Goal: Task Accomplishment & Management: Use online tool/utility

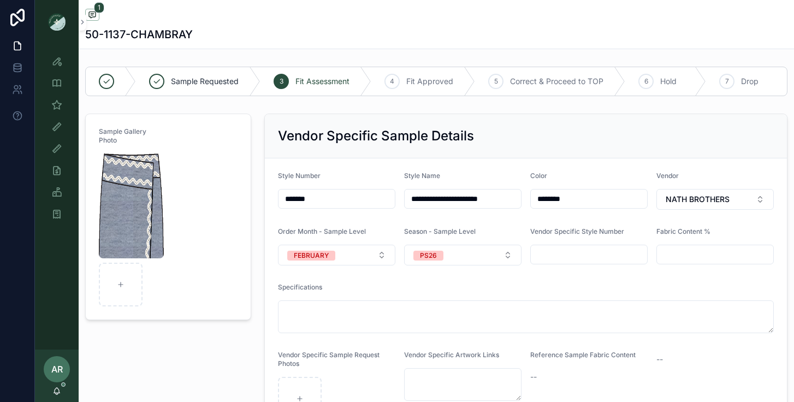
scroll to position [74, 0]
click at [55, 106] on icon "scrollable content" at bounding box center [56, 104] width 11 height 11
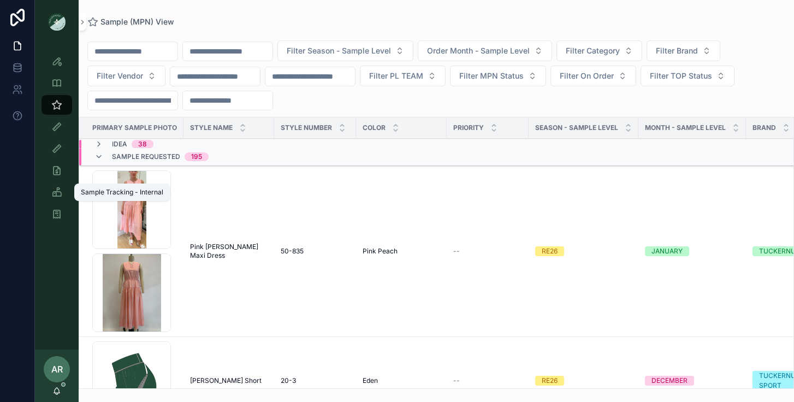
click at [57, 194] on icon "scrollable content" at bounding box center [56, 192] width 11 height 11
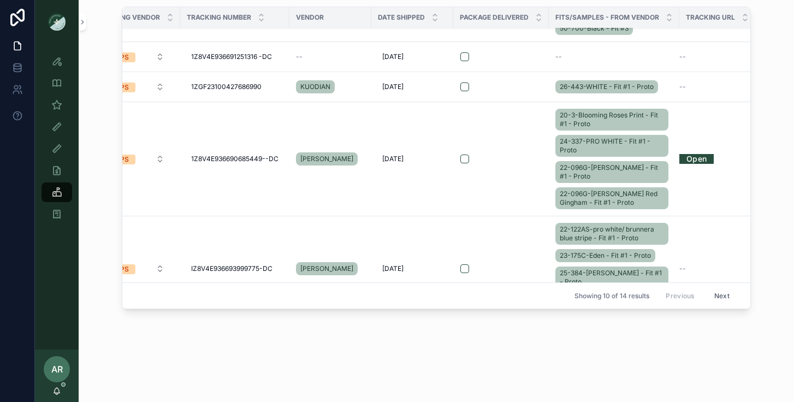
scroll to position [270, 36]
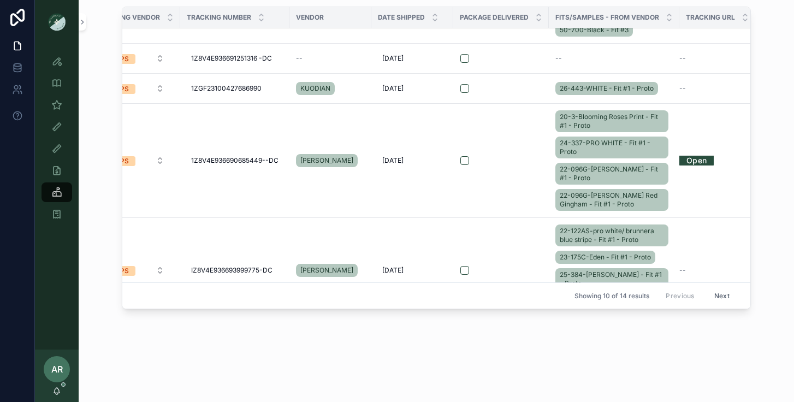
click at [693, 160] on link "Open" at bounding box center [696, 160] width 34 height 17
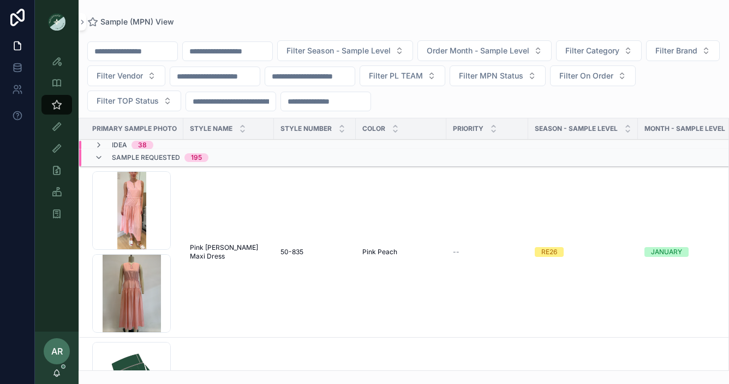
click at [257, 53] on input "scrollable content" at bounding box center [228, 51] width 90 height 15
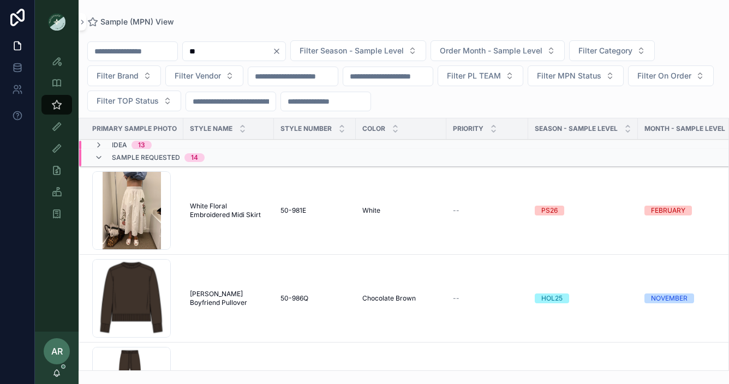
type input "*"
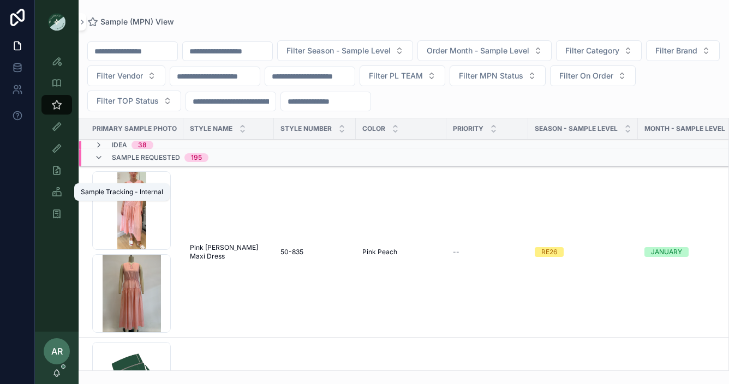
click at [56, 193] on icon "scrollable content" at bounding box center [56, 192] width 11 height 11
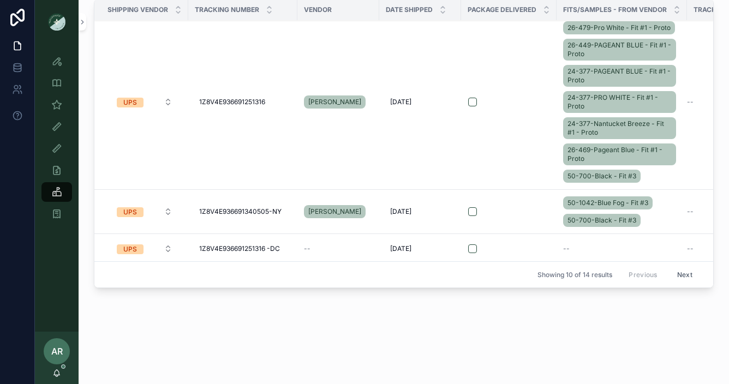
scroll to position [72, 0]
click at [577, 220] on span "50-700-Black - Fit #3" at bounding box center [602, 220] width 69 height 9
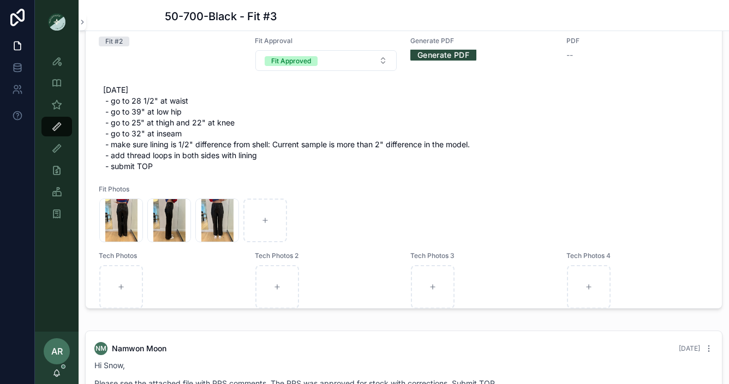
scroll to position [7, 0]
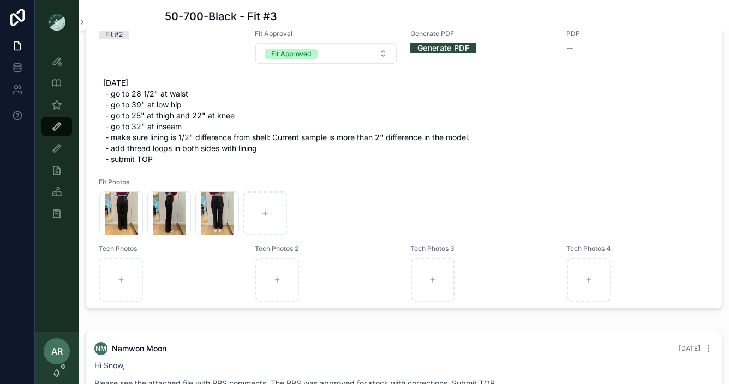
click at [106, 224] on div "IMG_3916 .jpeg" at bounding box center [121, 214] width 44 height 44
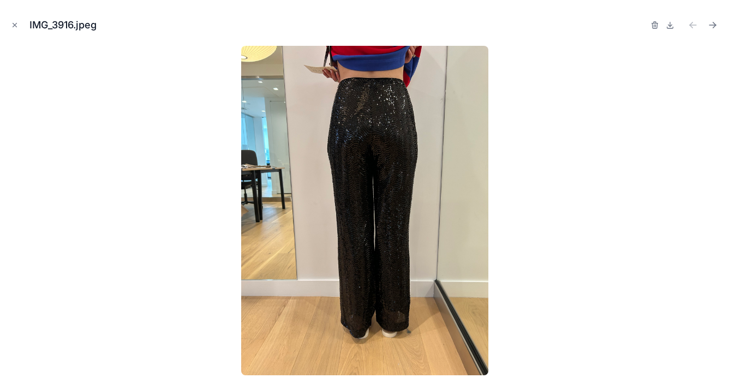
click at [14, 25] on icon "Close modal" at bounding box center [15, 25] width 8 height 8
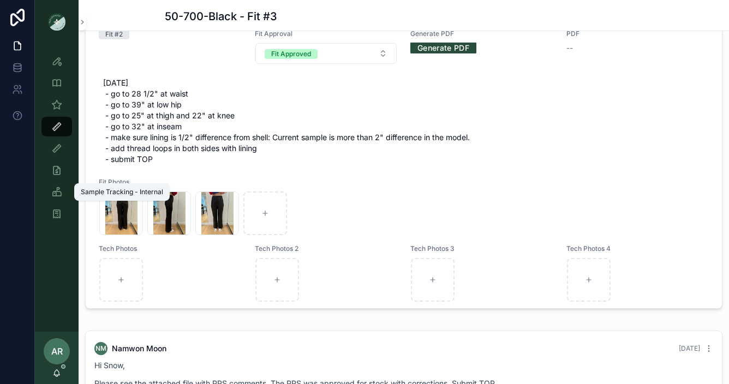
click at [50, 195] on div "Sample Tracking - Internal" at bounding box center [56, 191] width 17 height 17
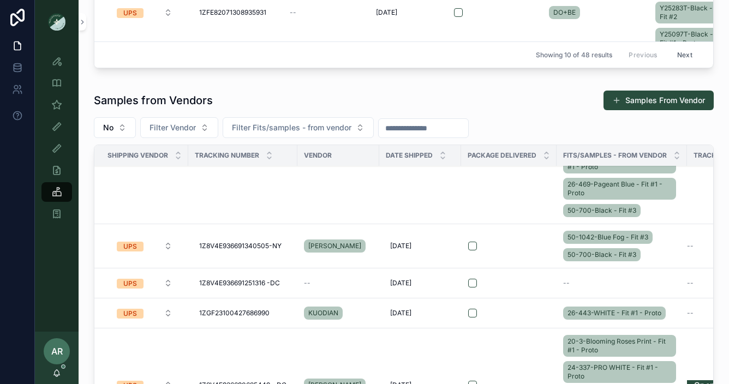
scroll to position [192, 0]
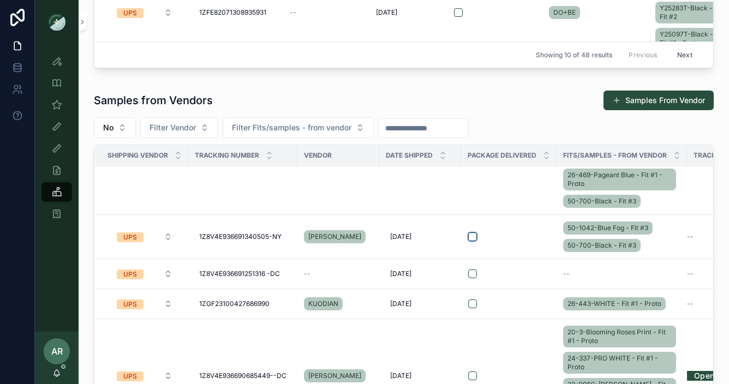
click at [473, 235] on button "scrollable content" at bounding box center [472, 237] width 9 height 9
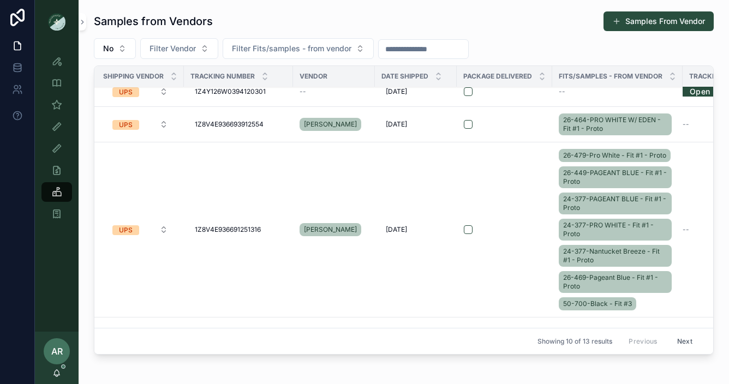
scroll to position [10, 0]
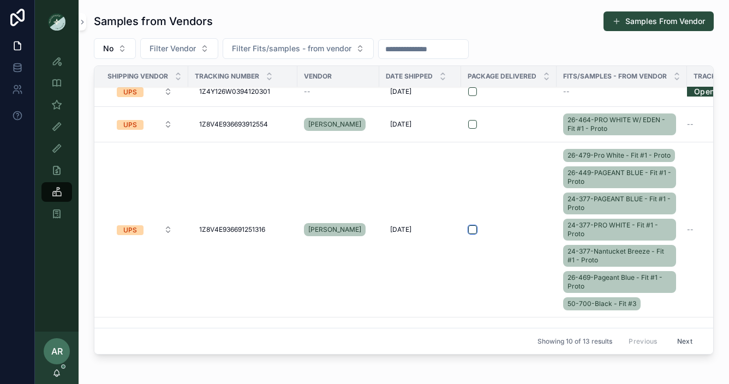
click at [470, 233] on button "scrollable content" at bounding box center [472, 229] width 9 height 9
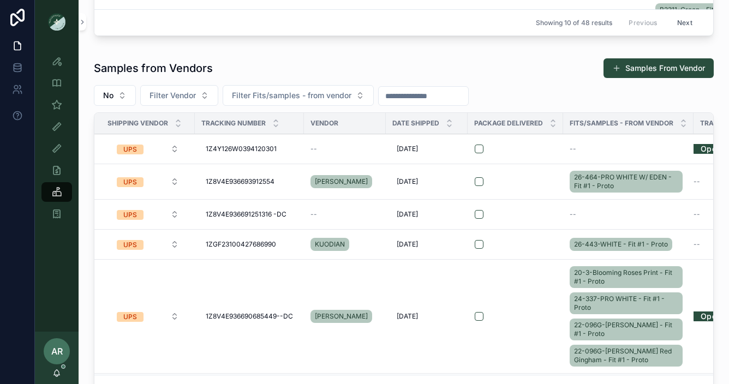
scroll to position [325, 0]
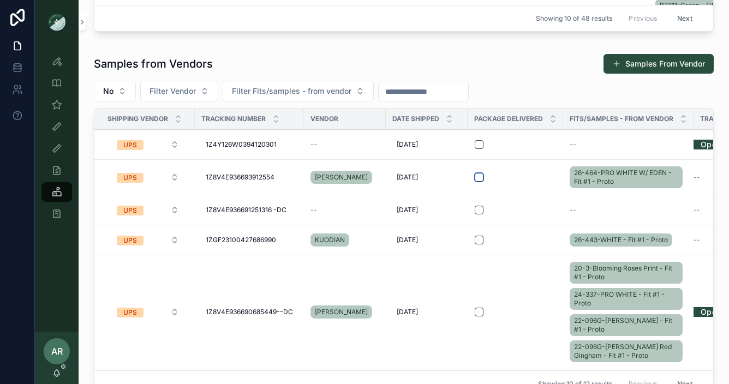
click at [477, 180] on button "scrollable content" at bounding box center [479, 177] width 9 height 9
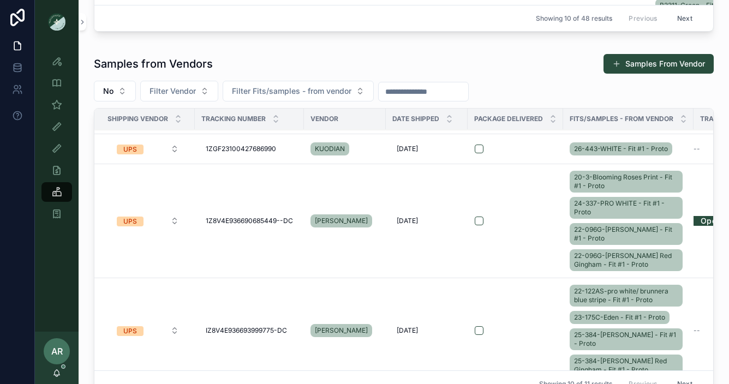
scroll to position [28, 0]
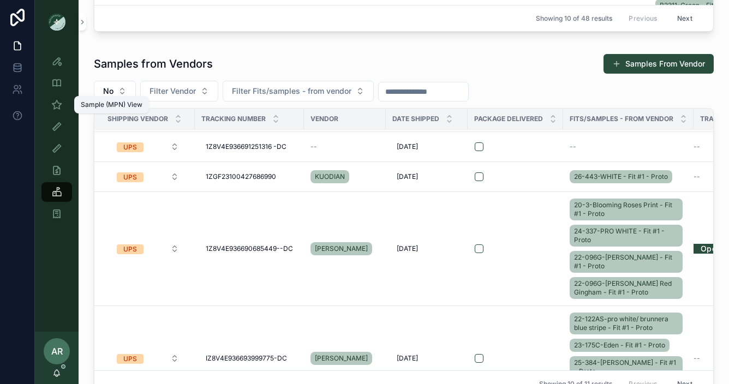
click at [52, 106] on icon "scrollable content" at bounding box center [56, 104] width 11 height 11
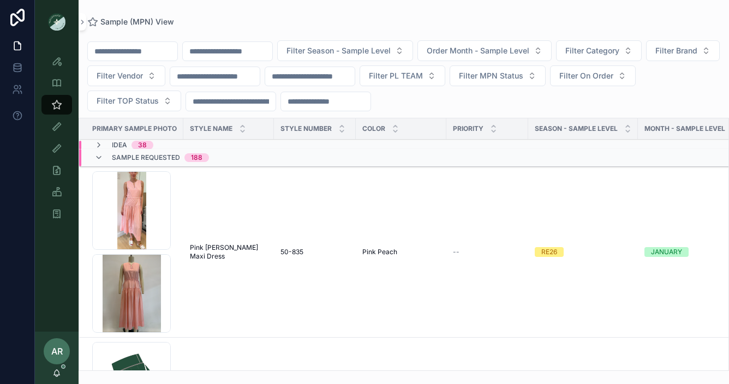
click at [101, 155] on icon "scrollable content" at bounding box center [98, 157] width 9 height 9
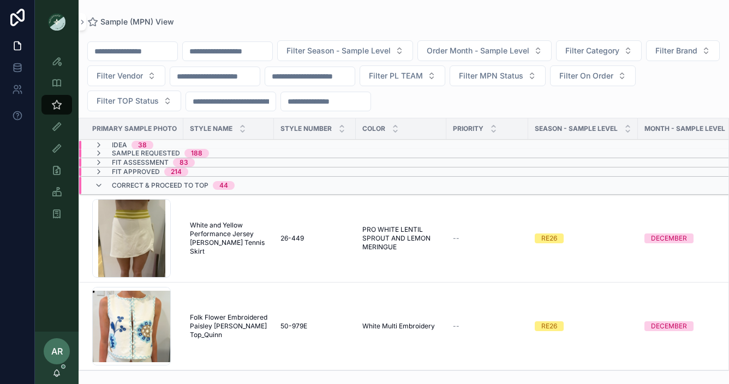
click at [102, 182] on icon "scrollable content" at bounding box center [98, 185] width 9 height 9
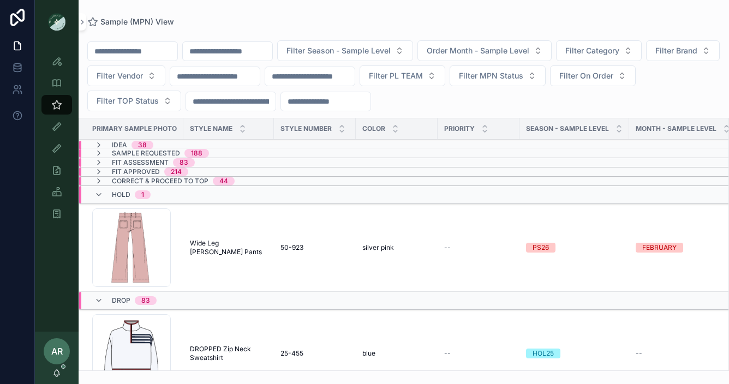
click at [99, 164] on icon "scrollable content" at bounding box center [98, 162] width 9 height 9
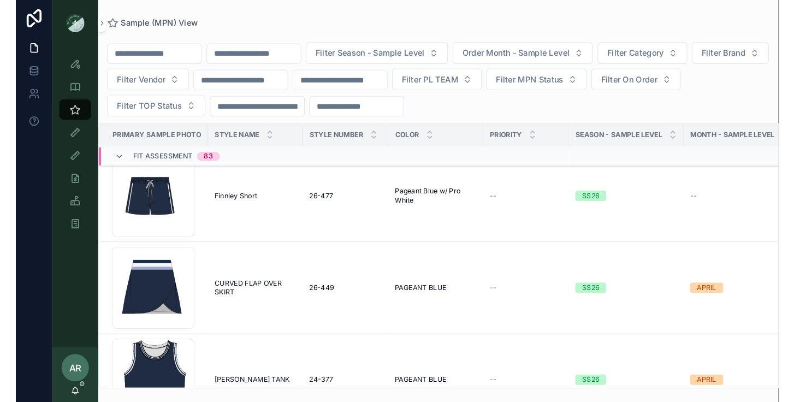
scroll to position [1547, 0]
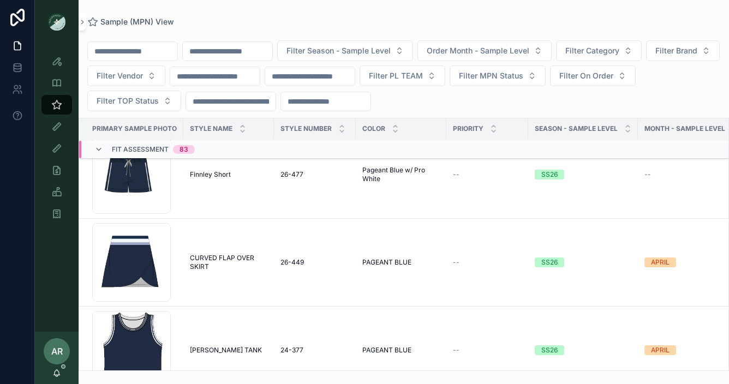
click at [236, 53] on input "scrollable content" at bounding box center [228, 51] width 90 height 15
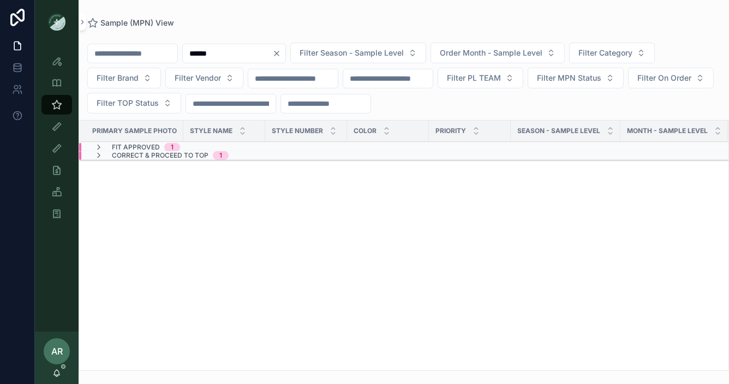
click at [126, 153] on span "Correct & Proceed to TOP" at bounding box center [160, 155] width 97 height 9
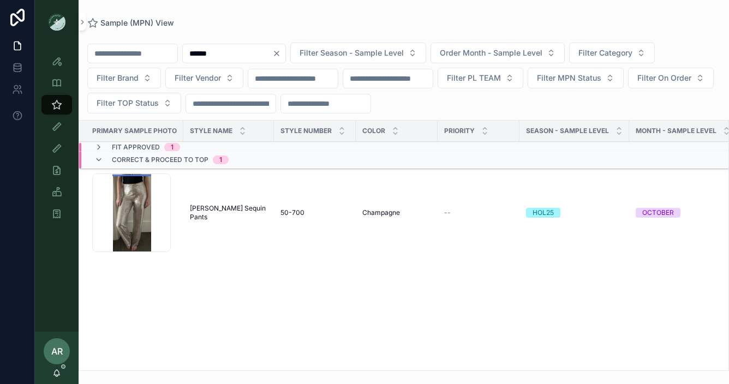
click at [237, 53] on input "******" at bounding box center [228, 53] width 90 height 15
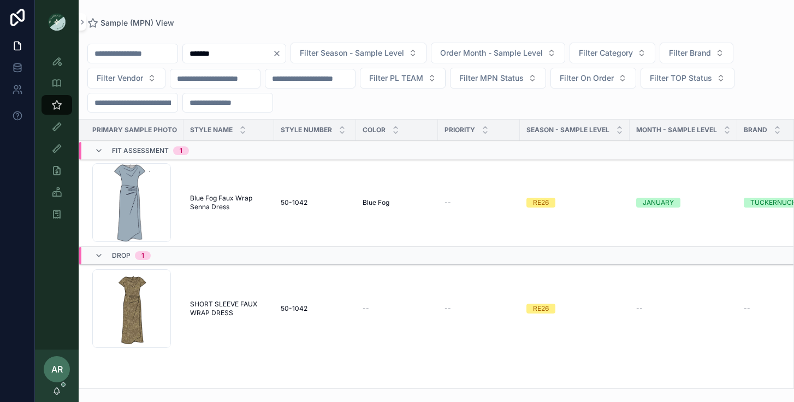
click at [102, 151] on icon "scrollable content" at bounding box center [98, 150] width 9 height 9
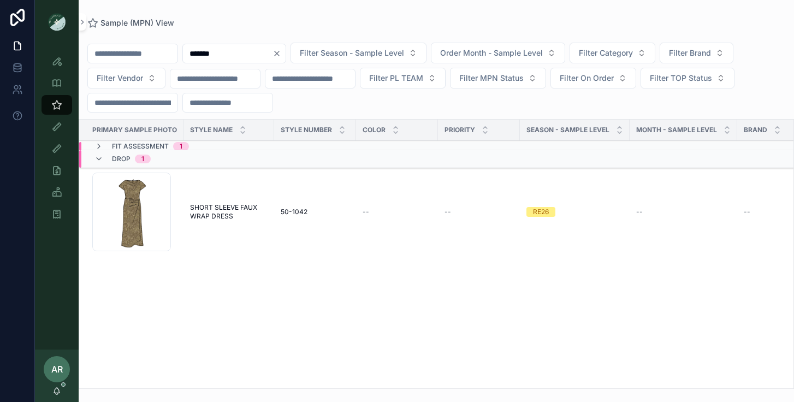
click at [254, 50] on input "*******" at bounding box center [228, 53] width 90 height 15
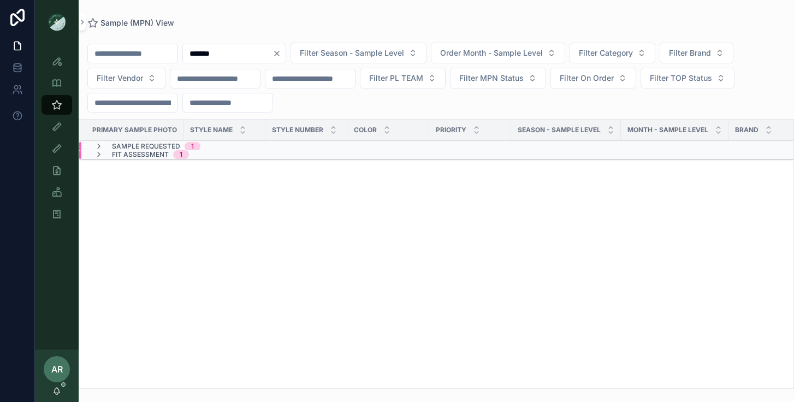
click at [124, 151] on span "Fit Assessment" at bounding box center [140, 154] width 57 height 9
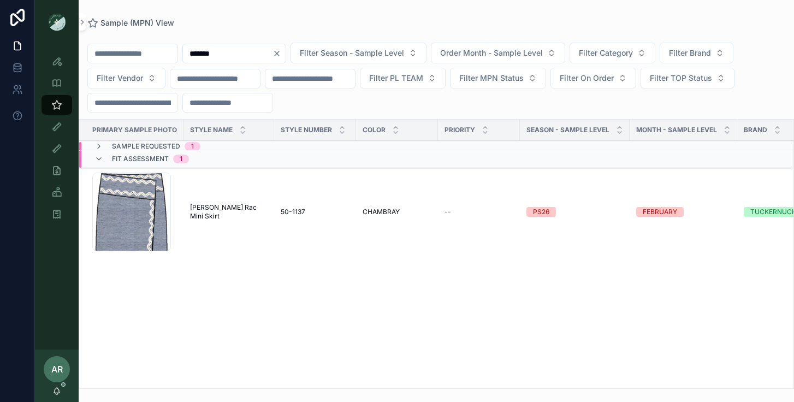
drag, startPoint x: 245, startPoint y: 57, endPoint x: 185, endPoint y: 49, distance: 60.5
click at [185, 49] on div "******* Filter Season - Sample Level Order Month - Sample Level Filter Category…" at bounding box center [436, 78] width 715 height 70
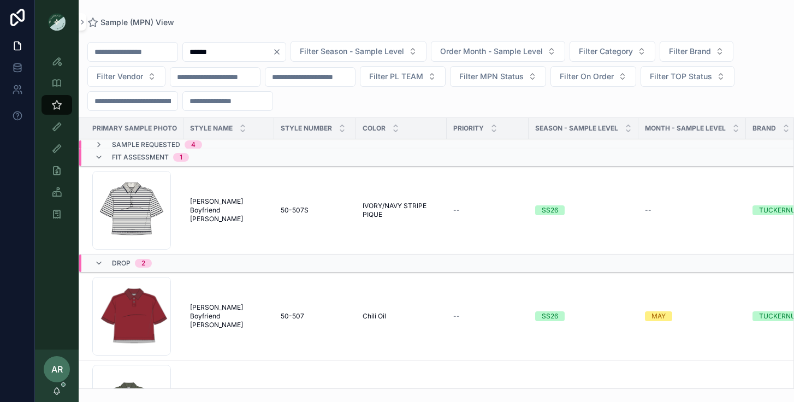
type input "******"
click at [94, 164] on div "Fit Assessment 1" at bounding box center [141, 156] width 94 height 17
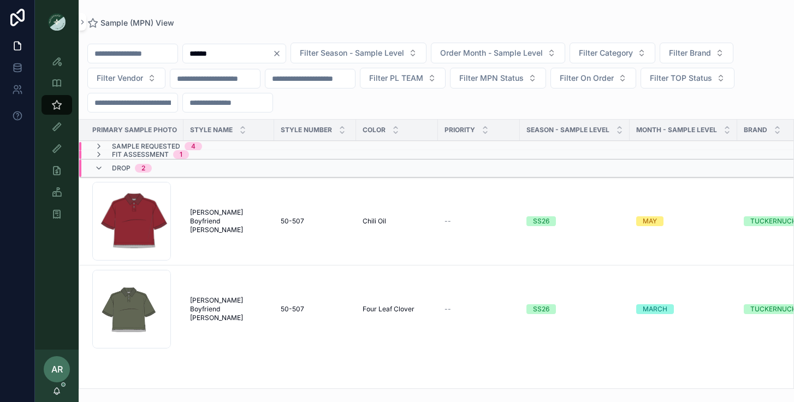
click at [99, 143] on icon "scrollable content" at bounding box center [98, 146] width 9 height 9
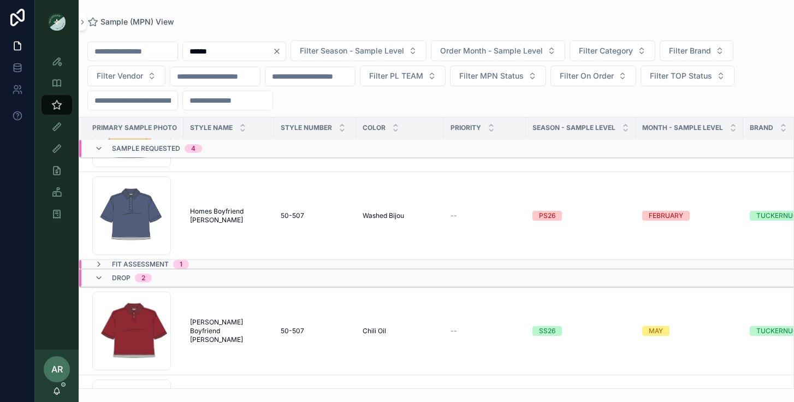
scroll to position [256, 0]
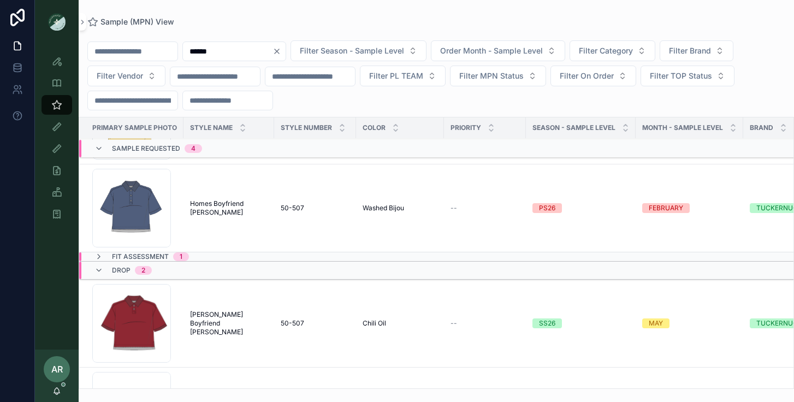
click at [254, 206] on span "Homes Boyfriend Polo" at bounding box center [229, 207] width 78 height 17
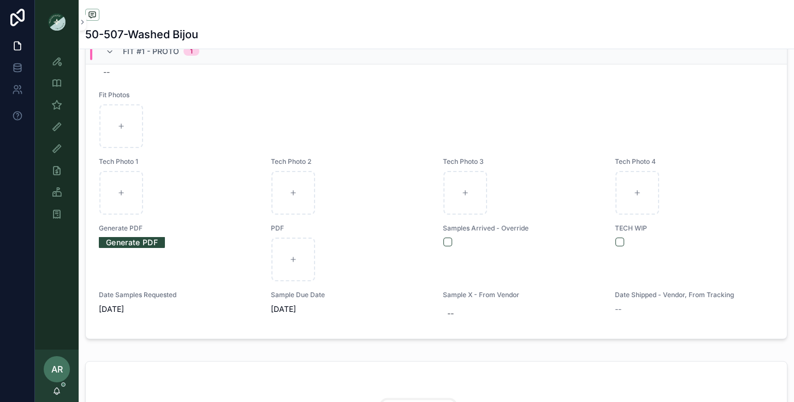
scroll to position [453, 0]
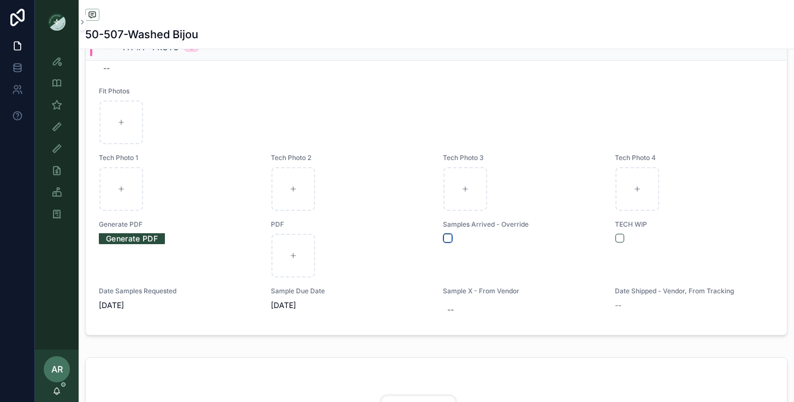
click at [446, 237] on button "scrollable content" at bounding box center [447, 238] width 9 height 9
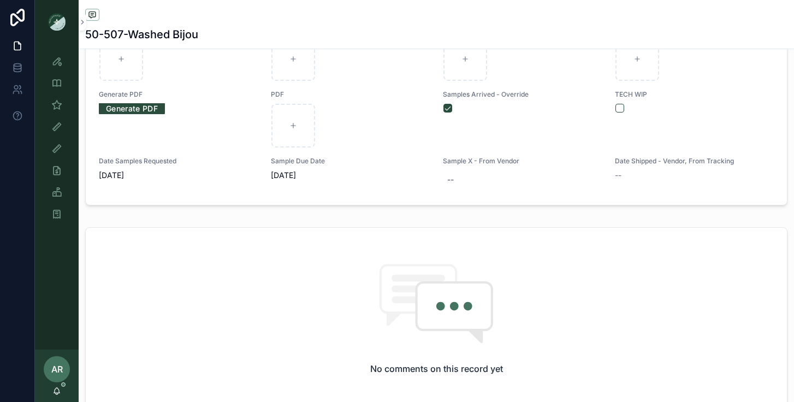
scroll to position [597, 0]
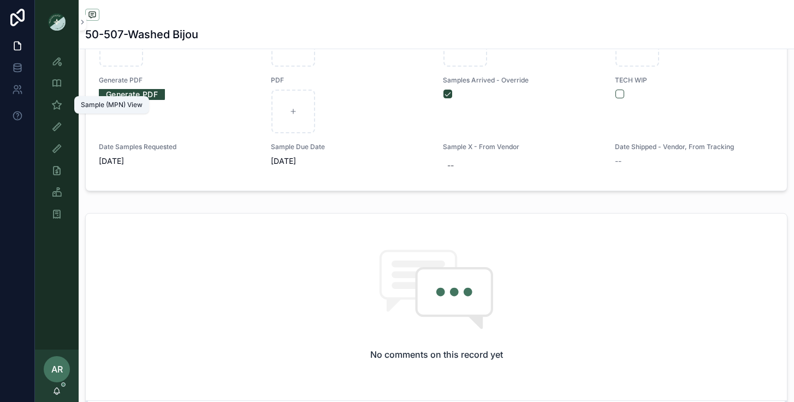
click at [53, 106] on icon "scrollable content" at bounding box center [56, 104] width 11 height 11
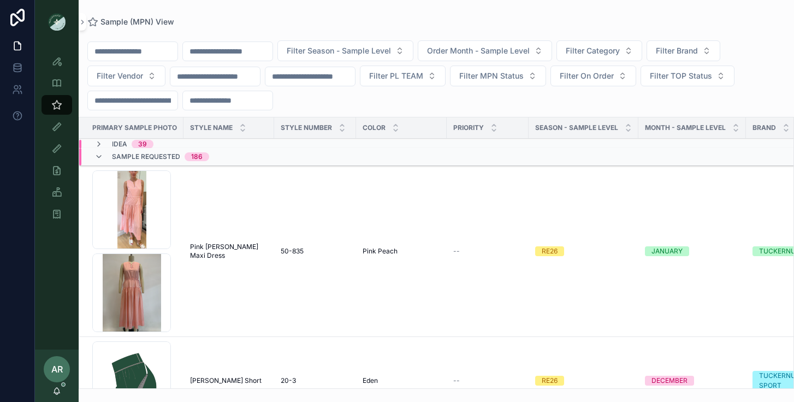
click at [243, 53] on input "scrollable content" at bounding box center [228, 51] width 90 height 15
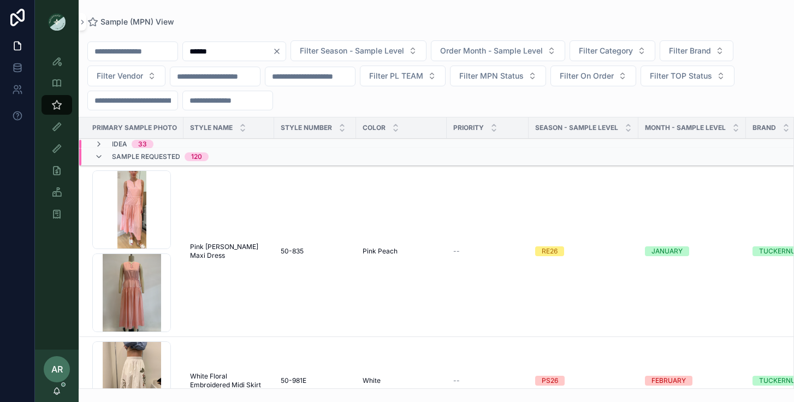
type input "******"
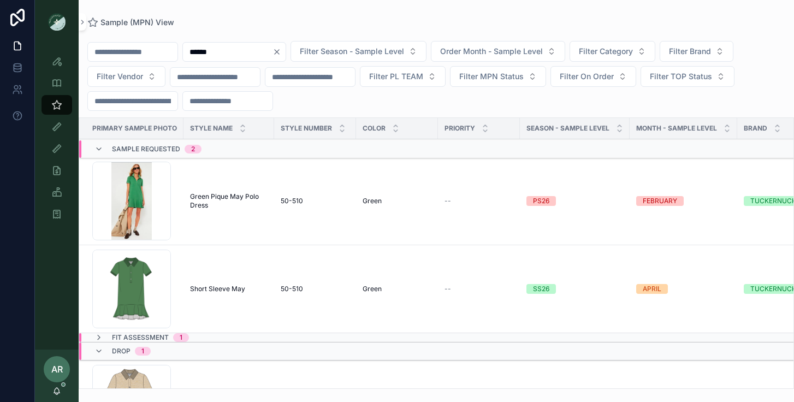
click at [459, 218] on td "--" at bounding box center [479, 201] width 82 height 88
click at [237, 193] on span "Green Pique May Polo Dress" at bounding box center [229, 200] width 78 height 17
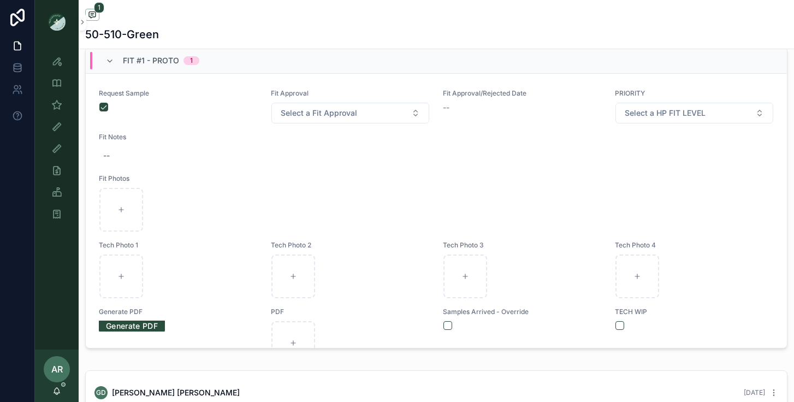
scroll to position [504, 0]
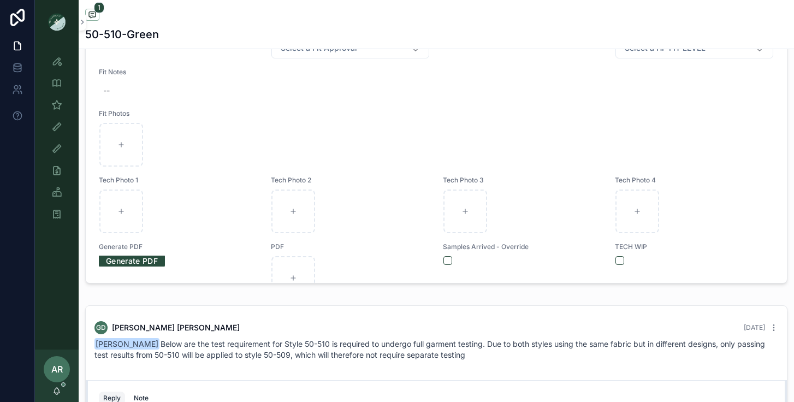
click at [453, 260] on div "scrollable content" at bounding box center [522, 260] width 158 height 9
click at [445, 258] on button "scrollable content" at bounding box center [447, 260] width 9 height 9
click at [58, 106] on icon "scrollable content" at bounding box center [56, 104] width 11 height 11
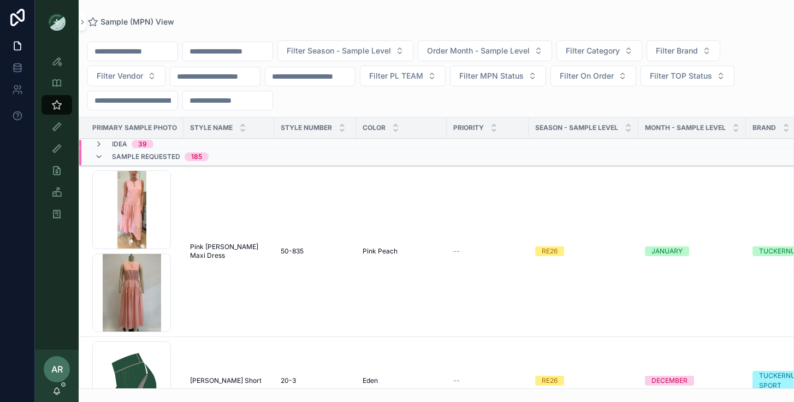
click at [254, 54] on input "scrollable content" at bounding box center [228, 51] width 90 height 15
type input "******"
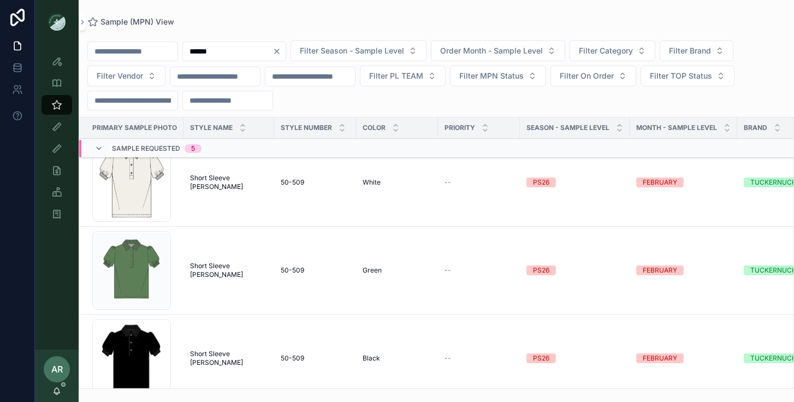
scroll to position [23, 0]
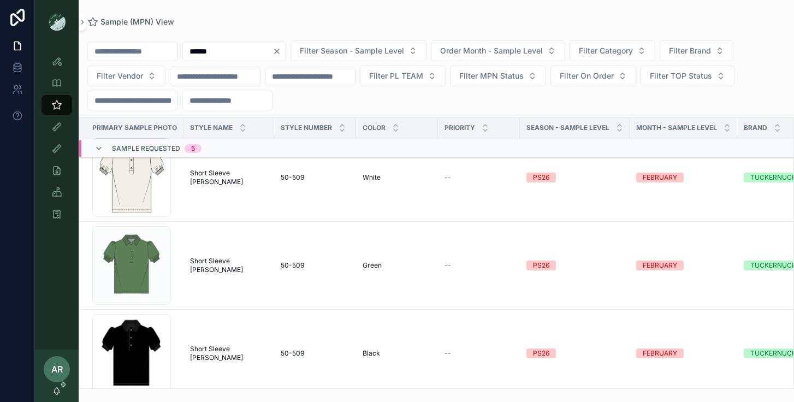
click at [228, 266] on span "Short Sleeve Peggy" at bounding box center [229, 265] width 78 height 17
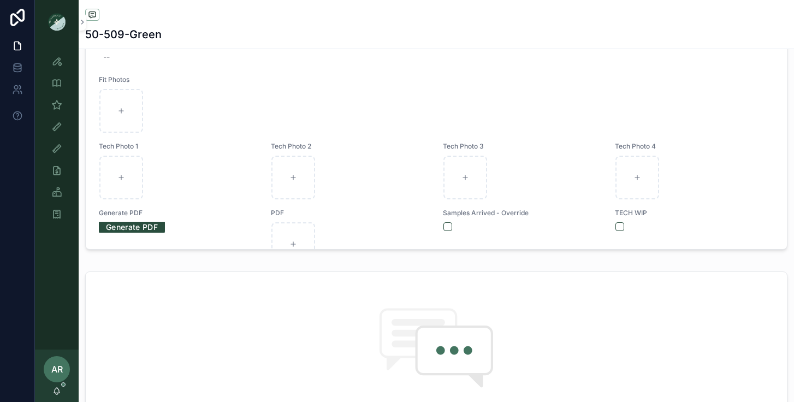
scroll to position [563, 0]
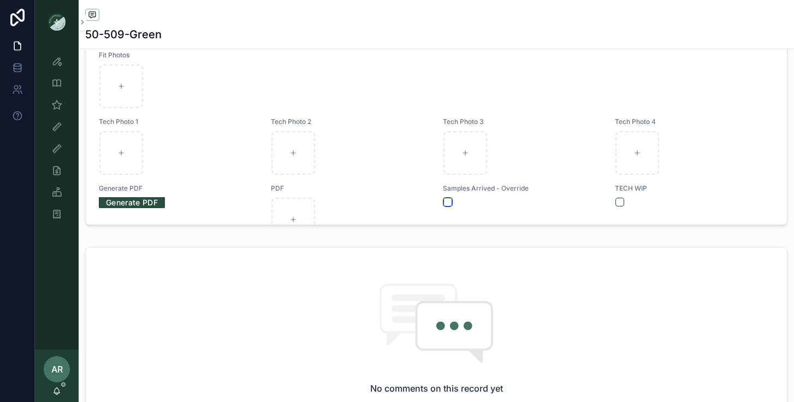
click at [449, 203] on button "scrollable content" at bounding box center [447, 202] width 9 height 9
click at [58, 95] on link "Sample (MPN) View" at bounding box center [56, 105] width 31 height 20
